Goal: Task Accomplishment & Management: Manage account settings

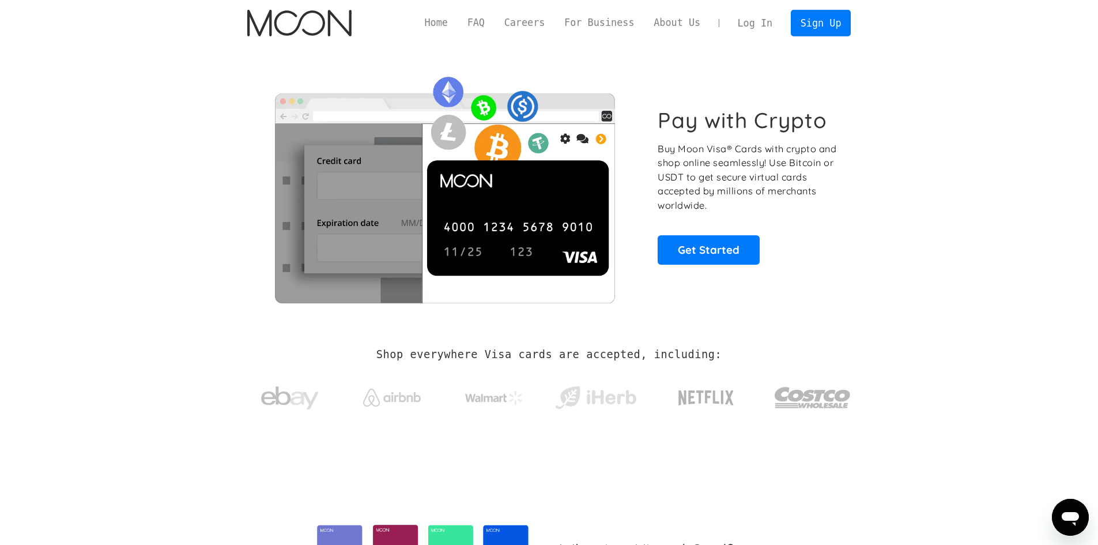
click at [762, 22] on link "Log In" at bounding box center [755, 22] width 54 height 25
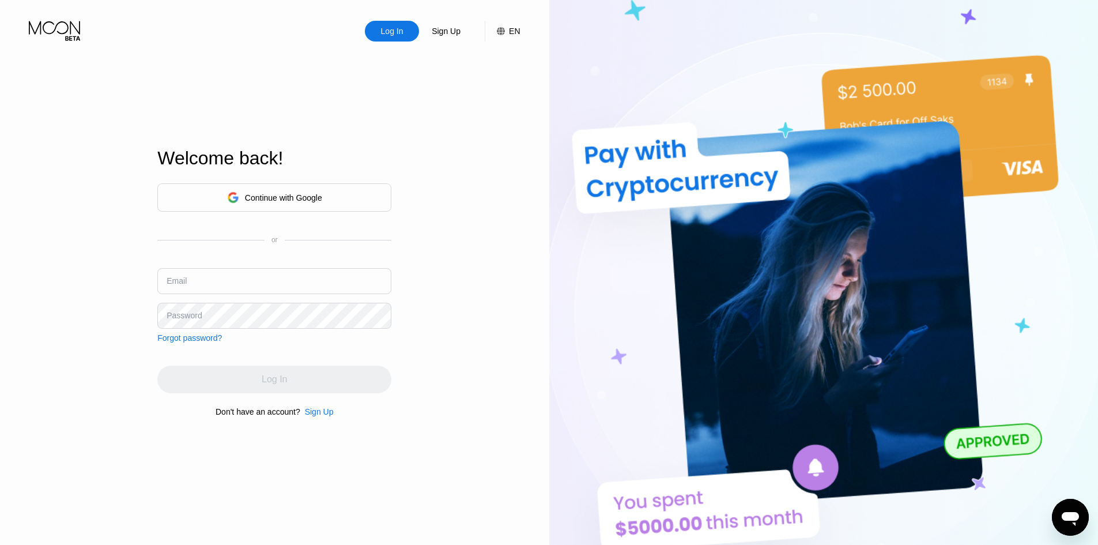
click at [204, 282] on input "text" at bounding box center [274, 281] width 234 height 26
type input "[EMAIL_ADDRESS][DOMAIN_NAME]"
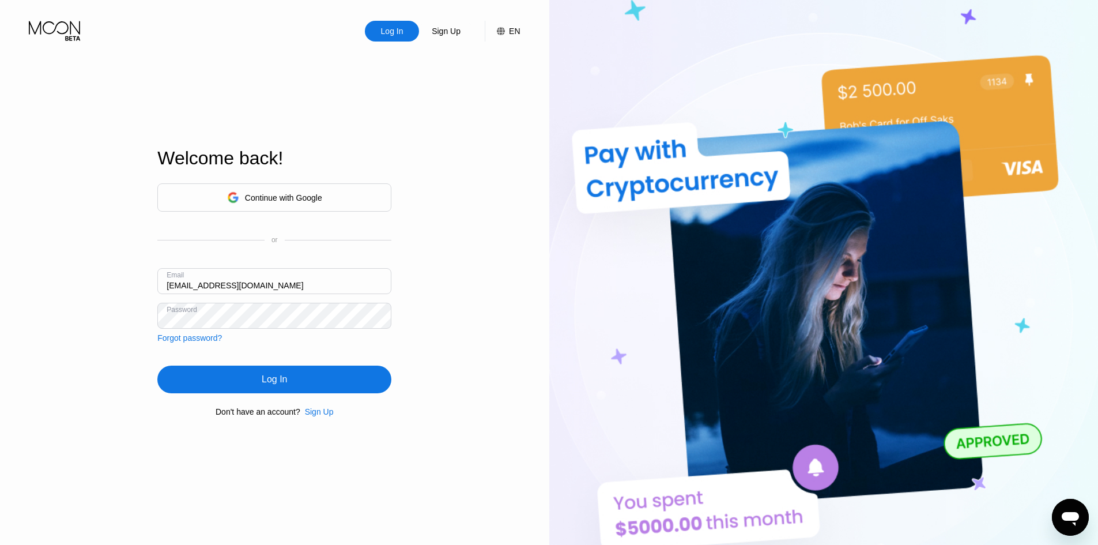
click at [216, 374] on div "Log In" at bounding box center [274, 379] width 234 height 28
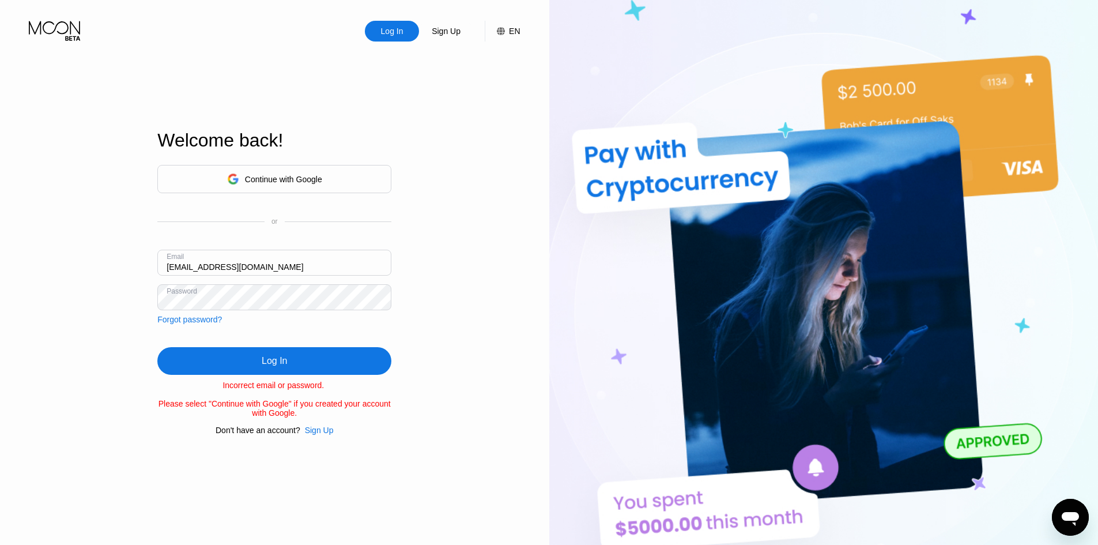
click at [276, 175] on div "Continue with Google" at bounding box center [283, 179] width 77 height 9
